Goal: Find specific page/section: Find specific page/section

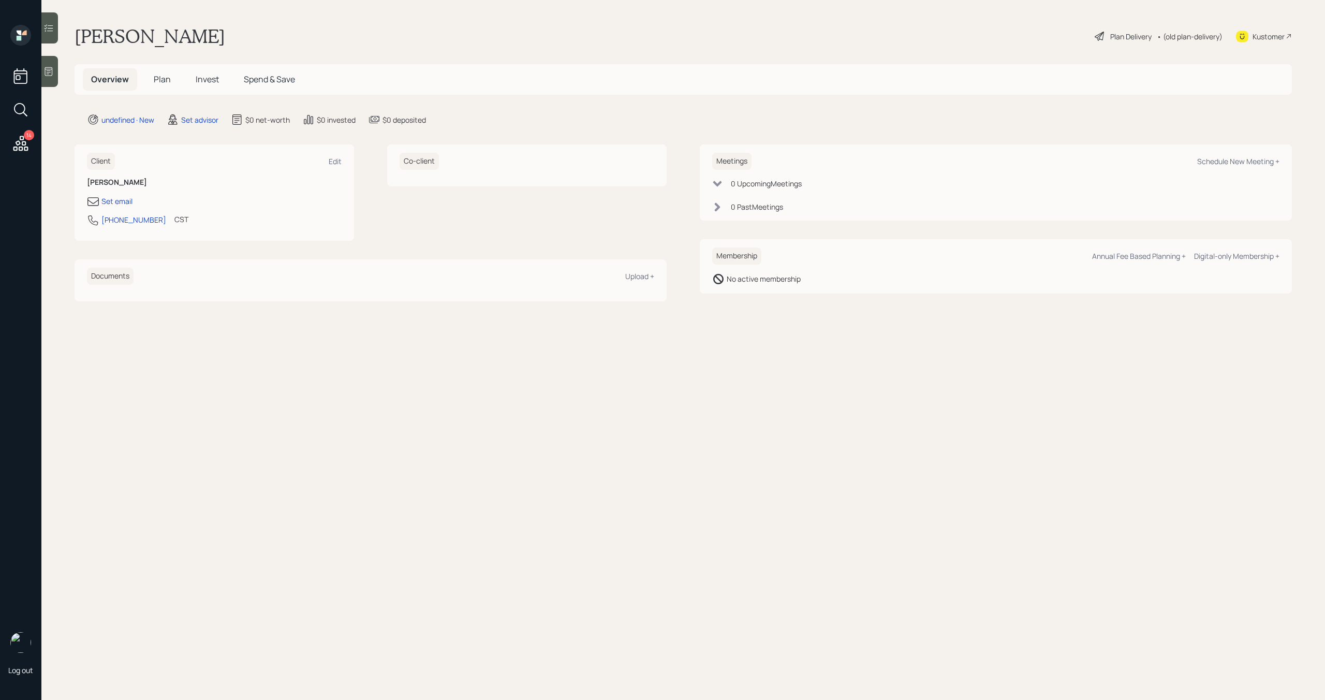
click at [1265, 38] on div "Kustomer" at bounding box center [1268, 36] width 32 height 11
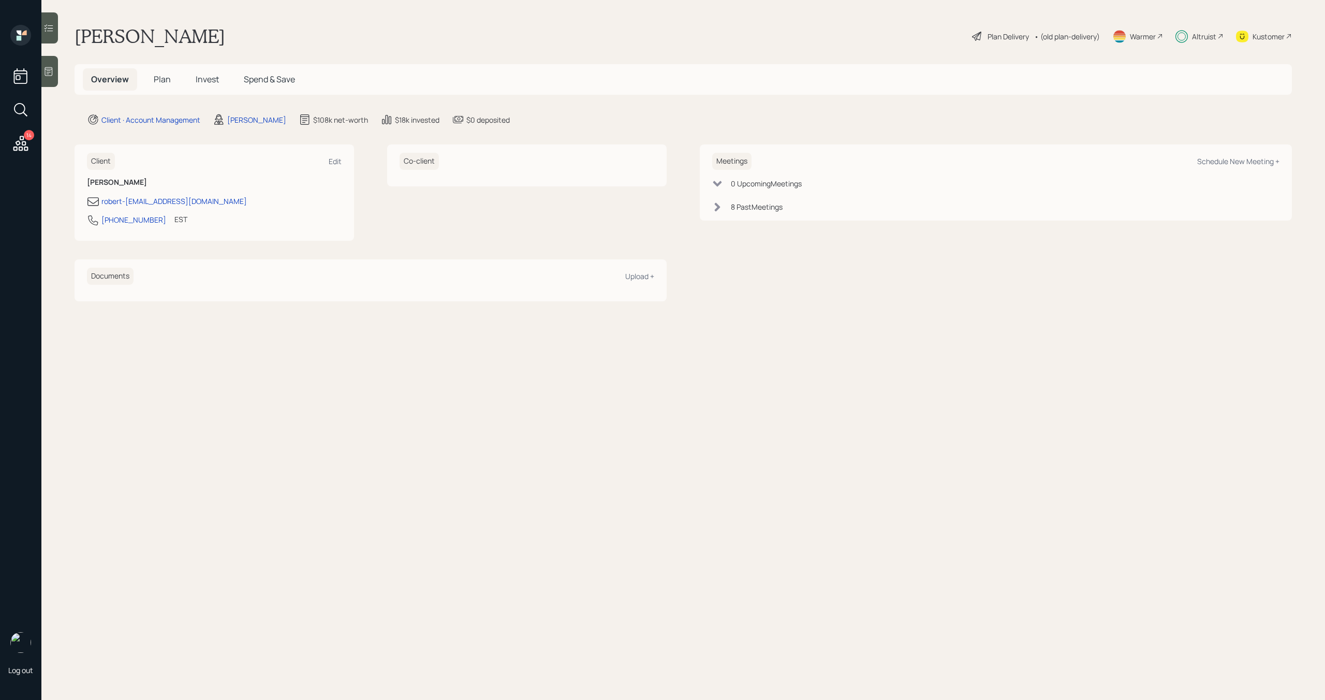
click at [1214, 38] on div "Altruist" at bounding box center [1204, 36] width 24 height 11
